Goal: Information Seeking & Learning: Learn about a topic

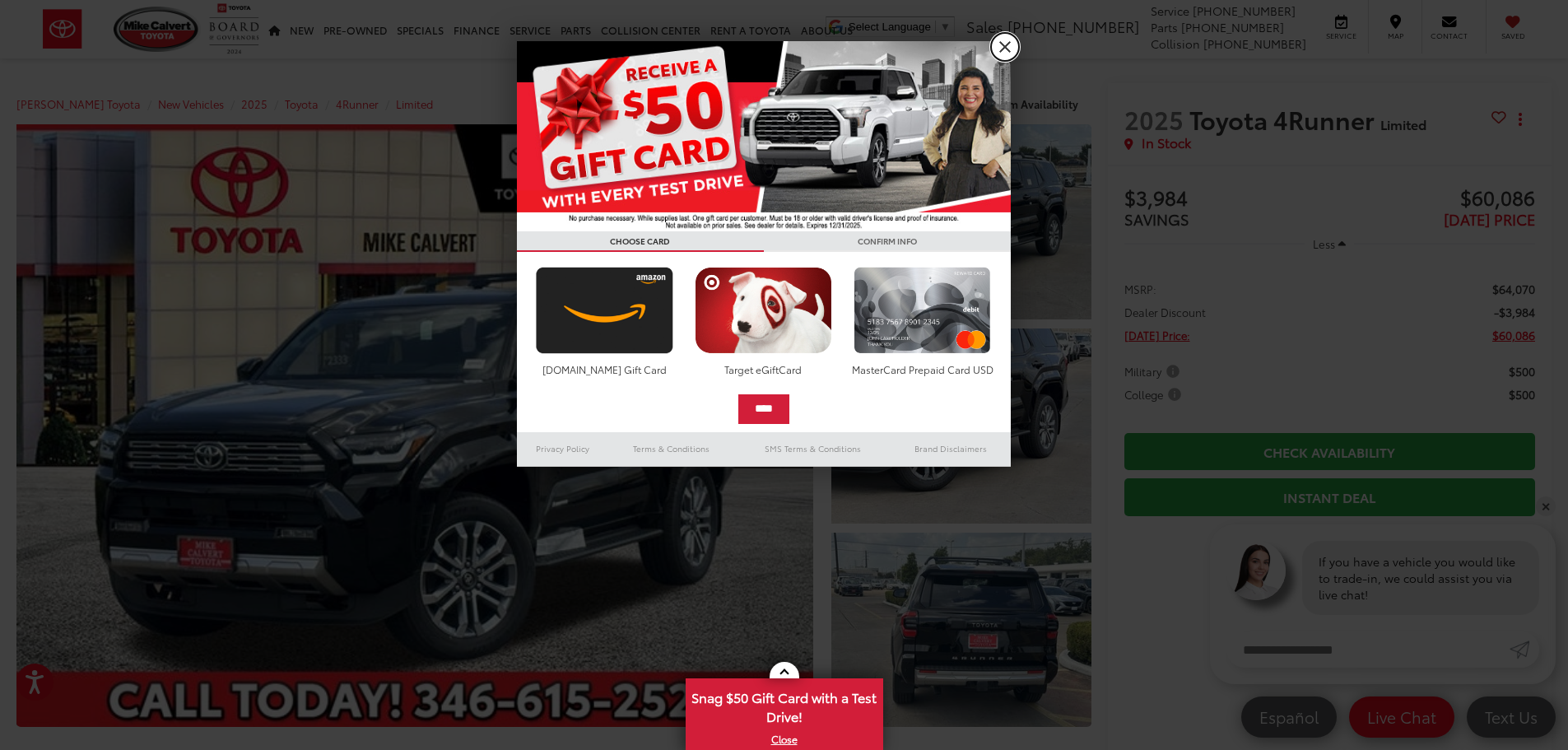
click at [1011, 47] on link "X" at bounding box center [1004, 46] width 28 height 28
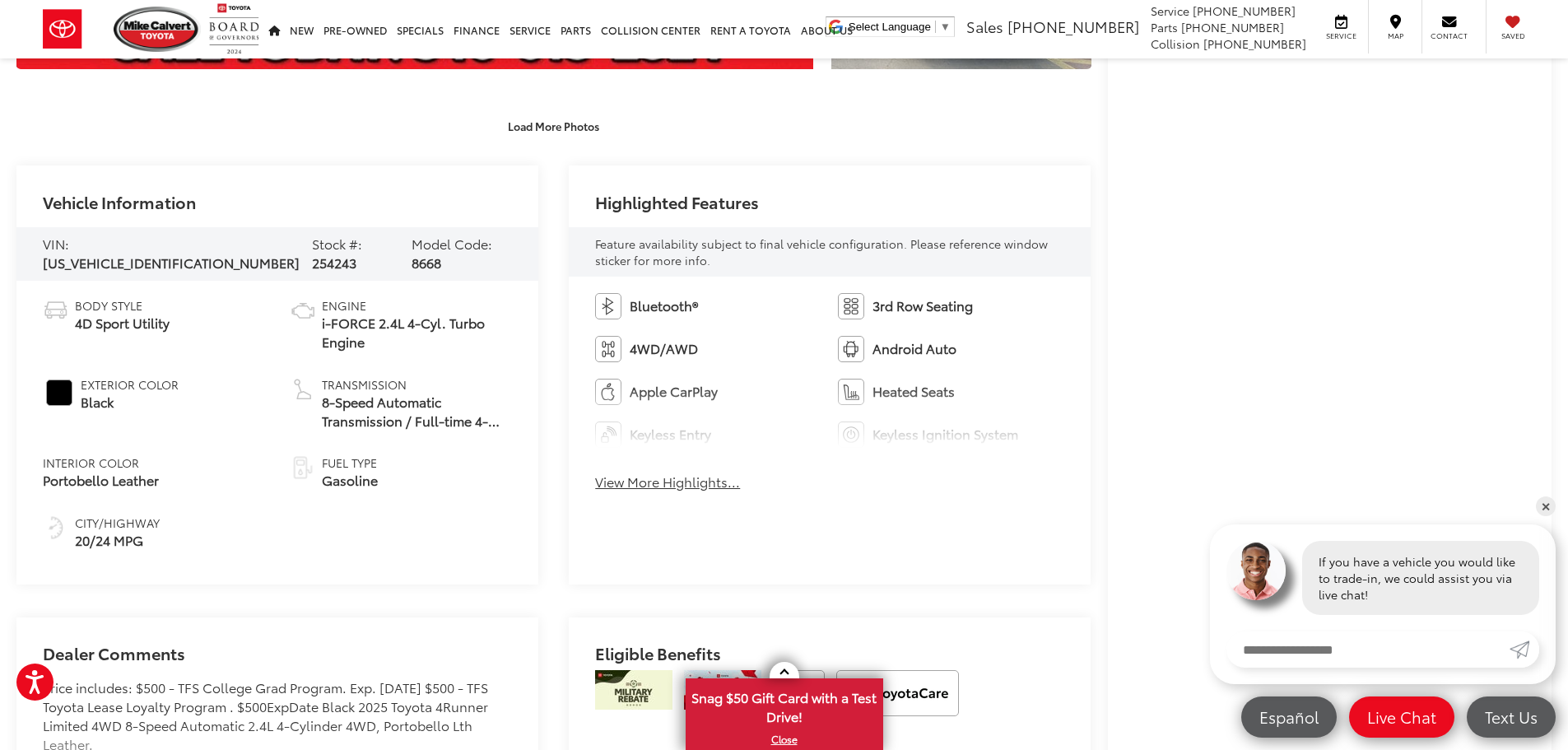
scroll to position [658, 0]
click at [673, 489] on button "View More Highlights..." at bounding box center [667, 481] width 145 height 19
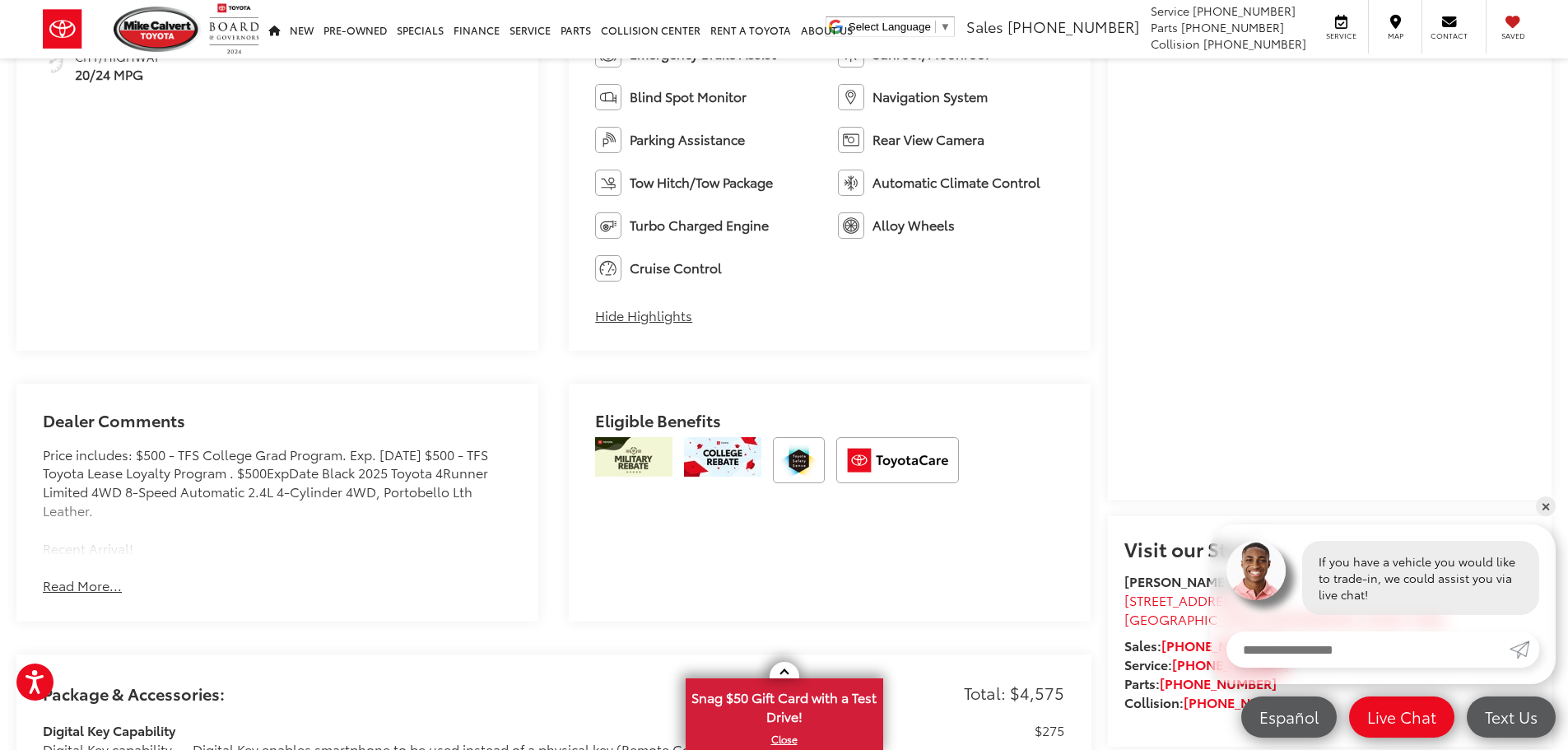
scroll to position [1152, 0]
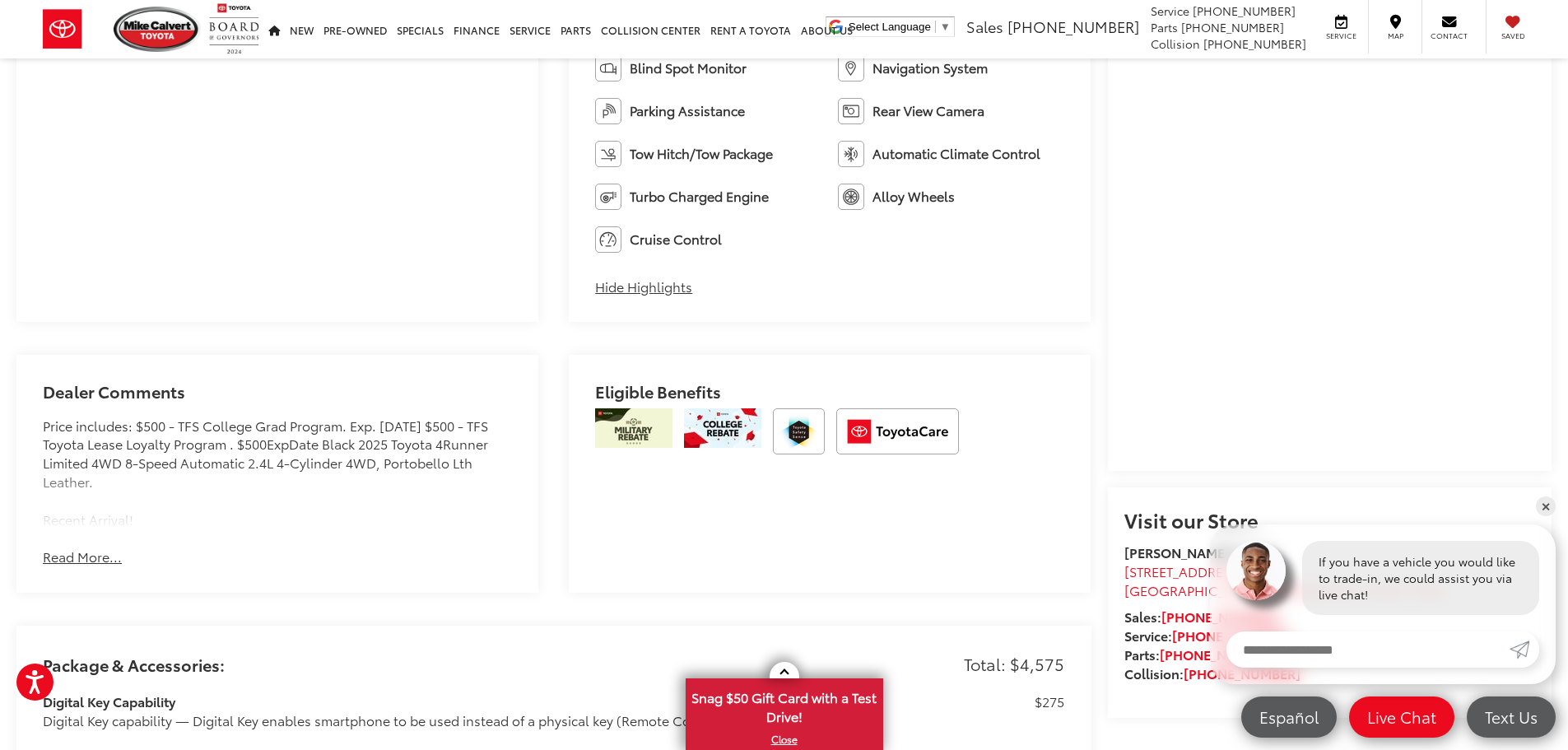
click at [80, 557] on button "Read More..." at bounding box center [82, 556] width 79 height 19
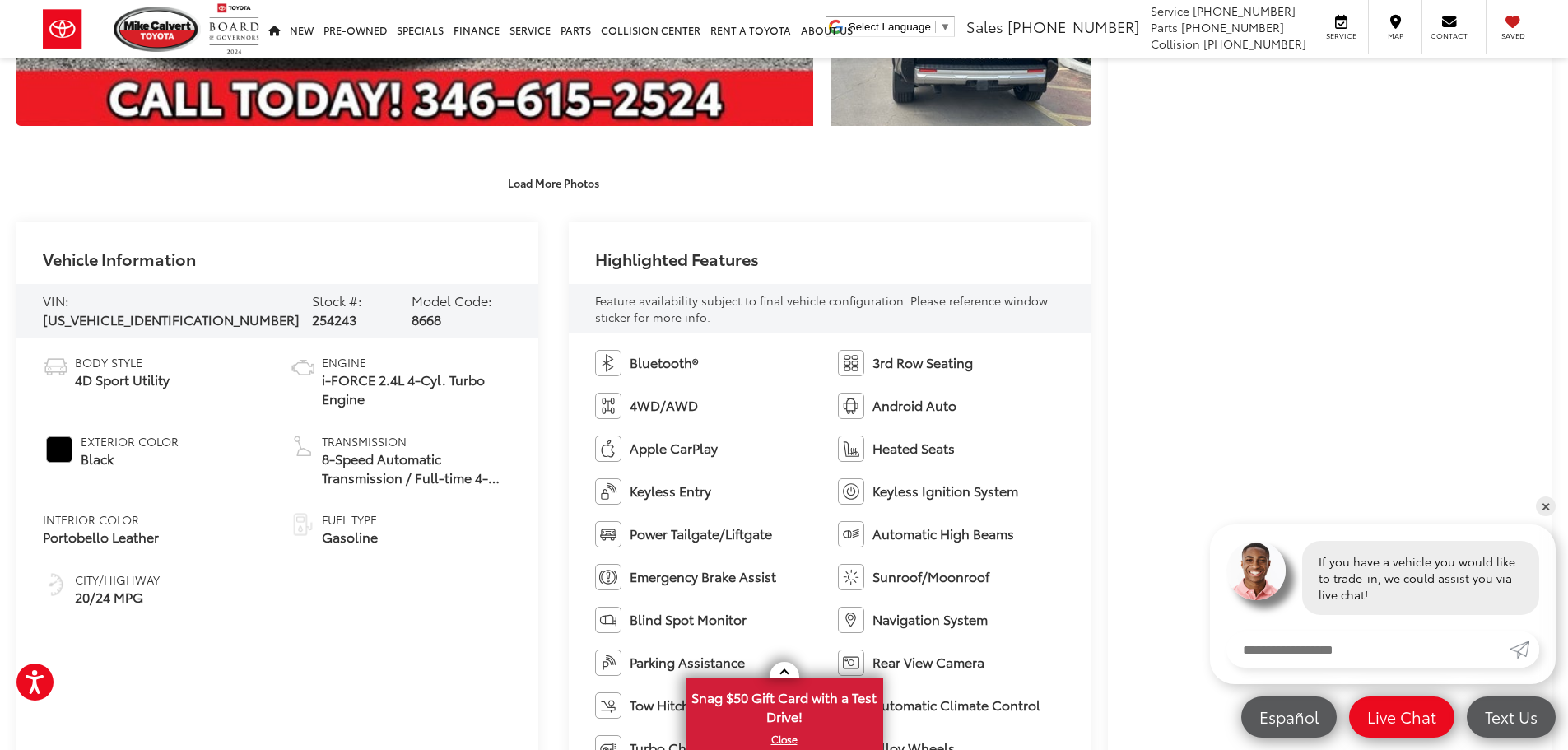
scroll to position [576, 0]
